Goal: Check status: Check status

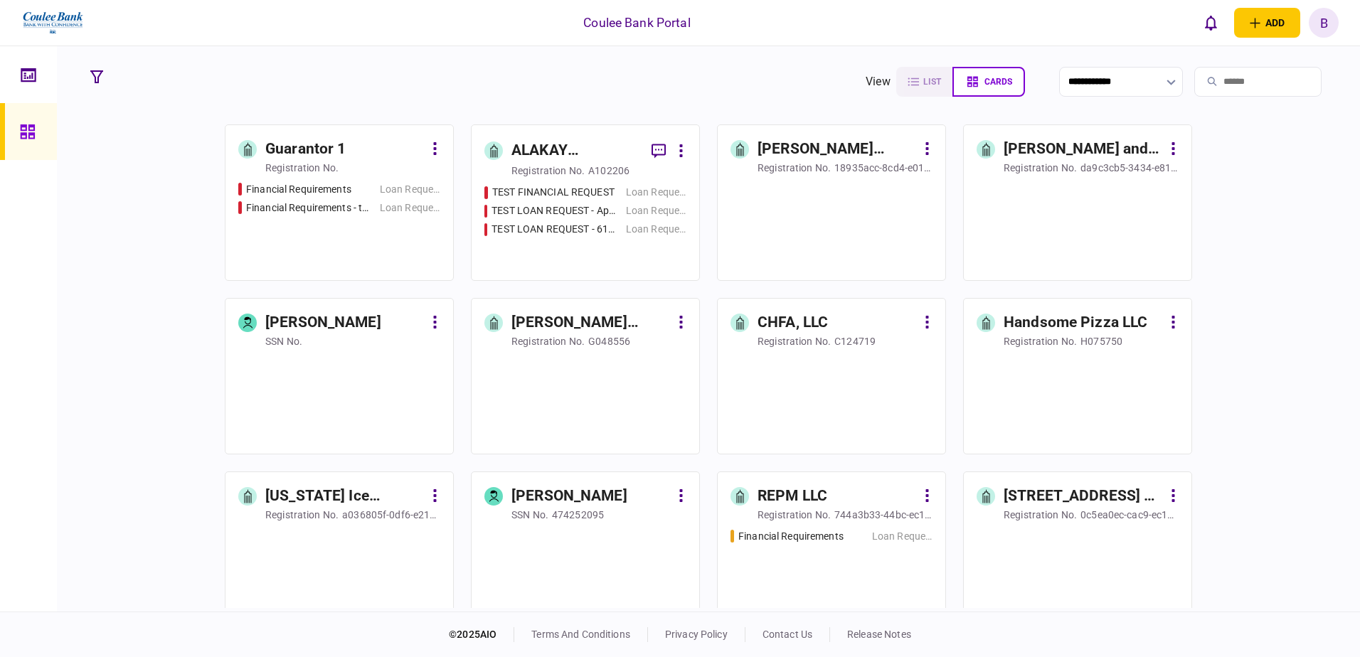
click at [1232, 83] on input "search" at bounding box center [1257, 82] width 127 height 30
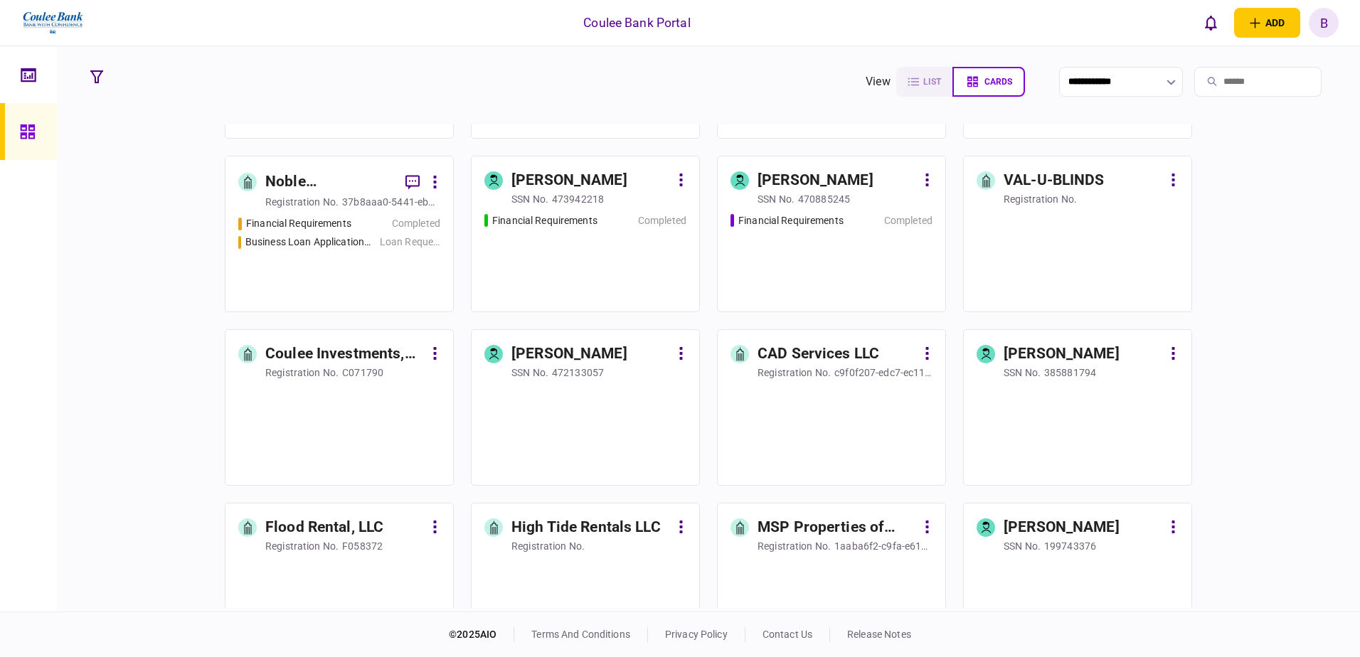
scroll to position [836, 0]
click at [832, 295] on div "Financial Requirements Completed" at bounding box center [832, 257] width 202 height 86
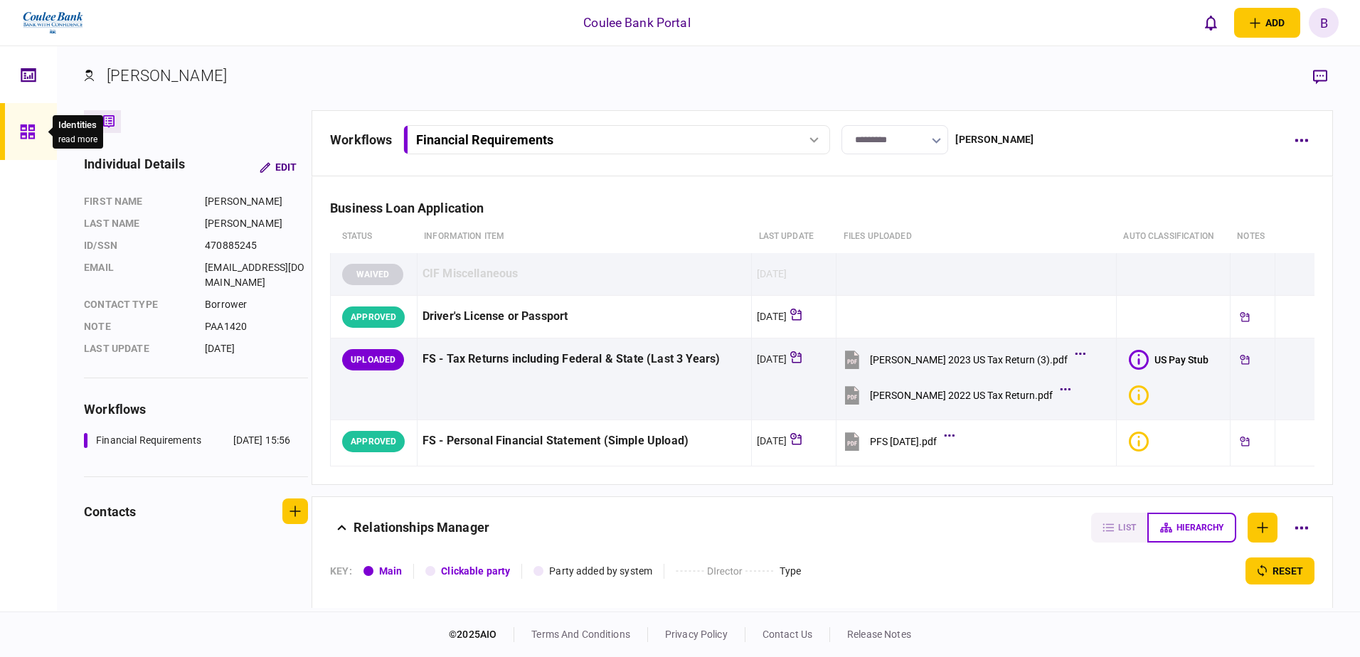
click at [41, 139] on div at bounding box center [31, 131] width 23 height 57
